Goal: Check status: Check status

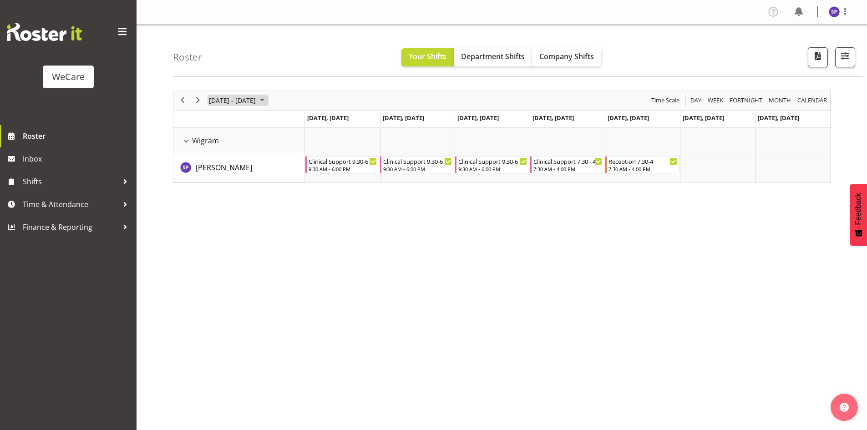
scroll to position [18, 0]
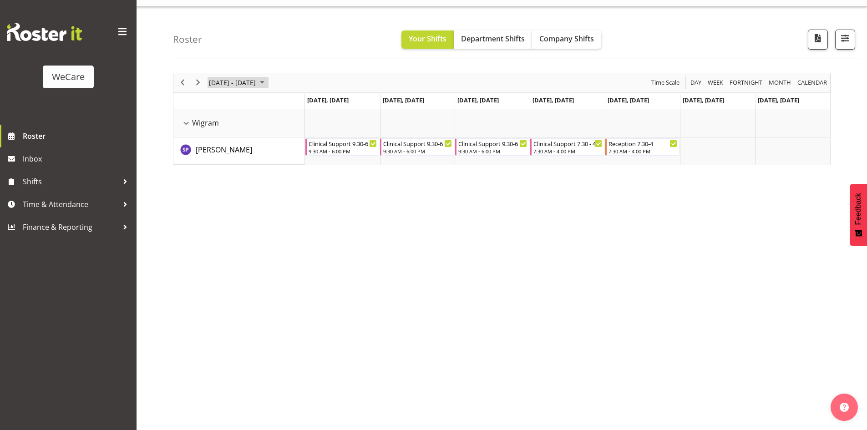
click at [240, 85] on span "[DATE] - [DATE]" at bounding box center [232, 82] width 49 height 11
click at [564, 38] on span "Company Shifts" at bounding box center [566, 39] width 55 height 10
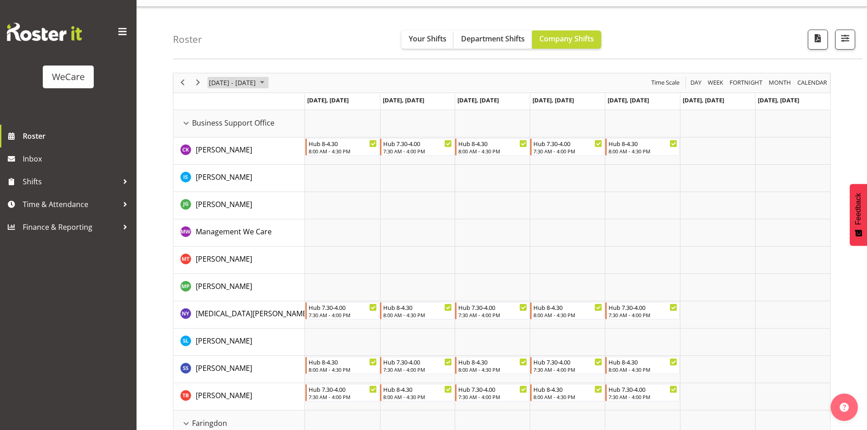
click at [268, 86] on span "October 2025" at bounding box center [262, 82] width 11 height 11
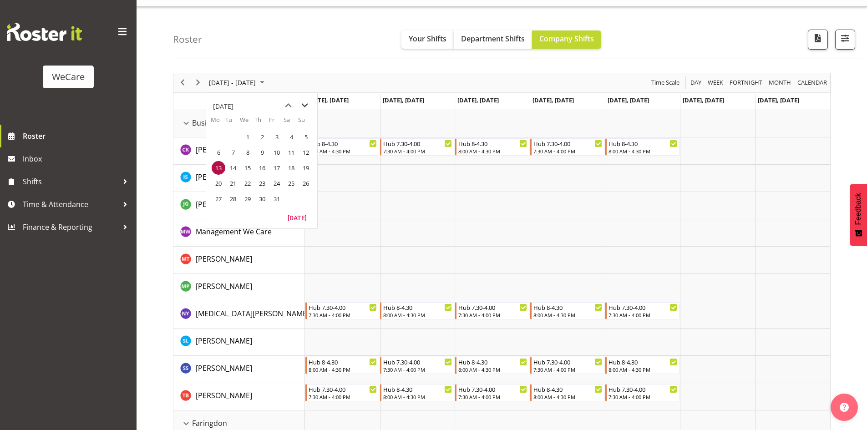
click at [302, 108] on span "next month" at bounding box center [305, 105] width 16 height 16
click at [292, 103] on span "previous month" at bounding box center [288, 105] width 16 height 16
click at [247, 135] on span "1" at bounding box center [248, 137] width 14 height 14
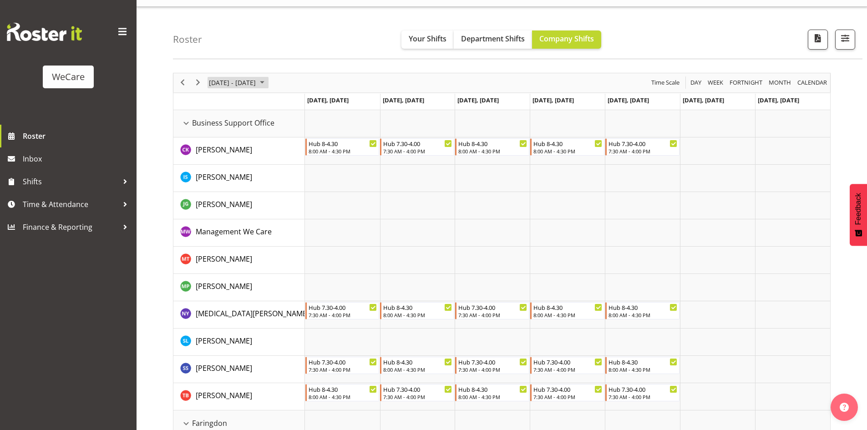
click at [268, 82] on span "October 2025" at bounding box center [262, 82] width 11 height 11
click at [325, 55] on div "Roster Your Shifts Department Shifts Company Shifts All Locations Clear Busines…" at bounding box center [518, 33] width 690 height 52
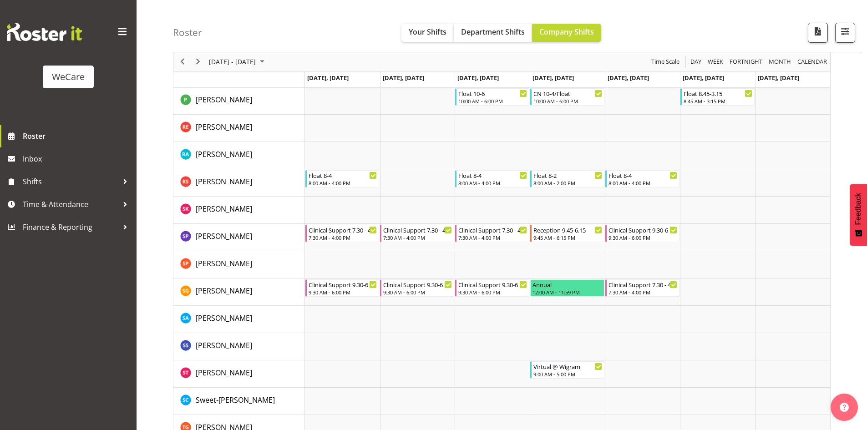
scroll to position [3341, 0]
